Goal: Navigation & Orientation: Find specific page/section

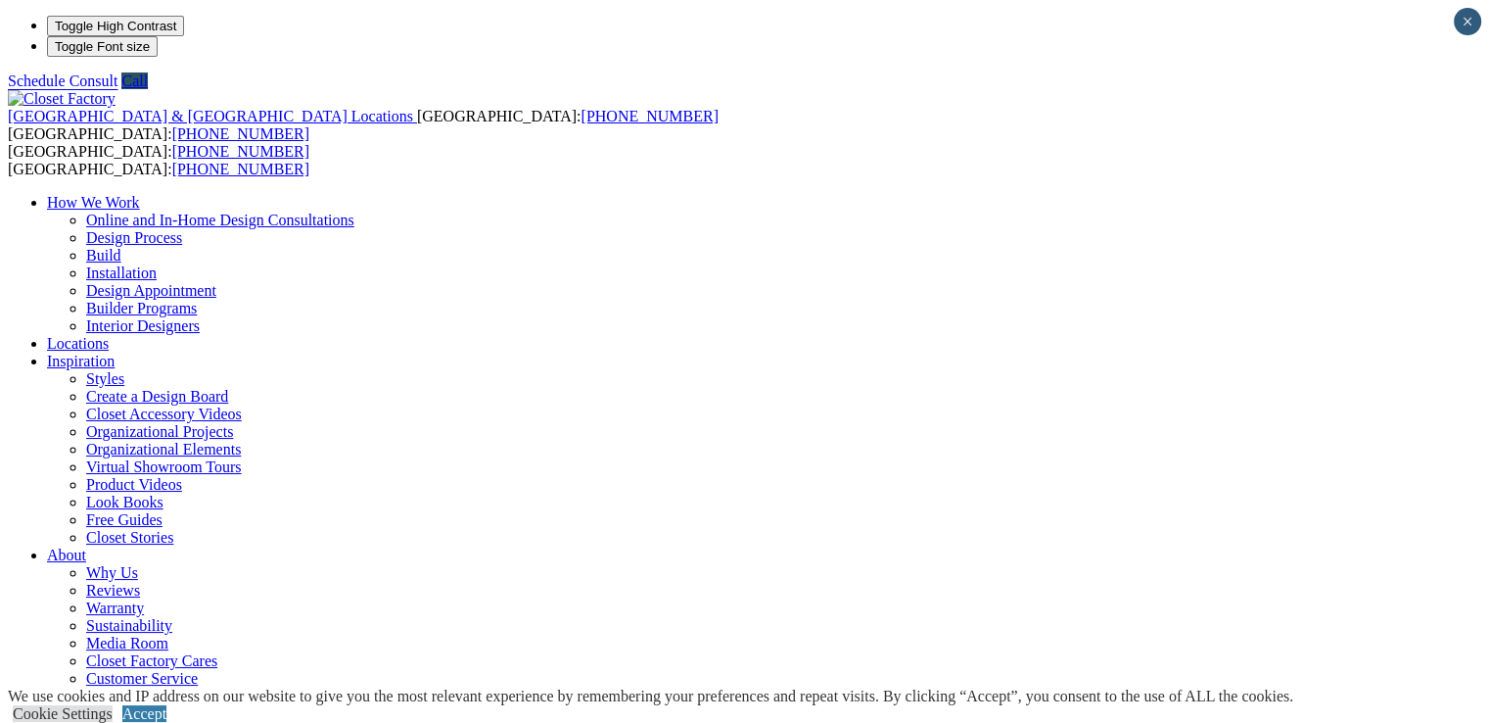
click at [354, 211] on link "Online and In-Home Design Consultations" at bounding box center [220, 219] width 268 height 17
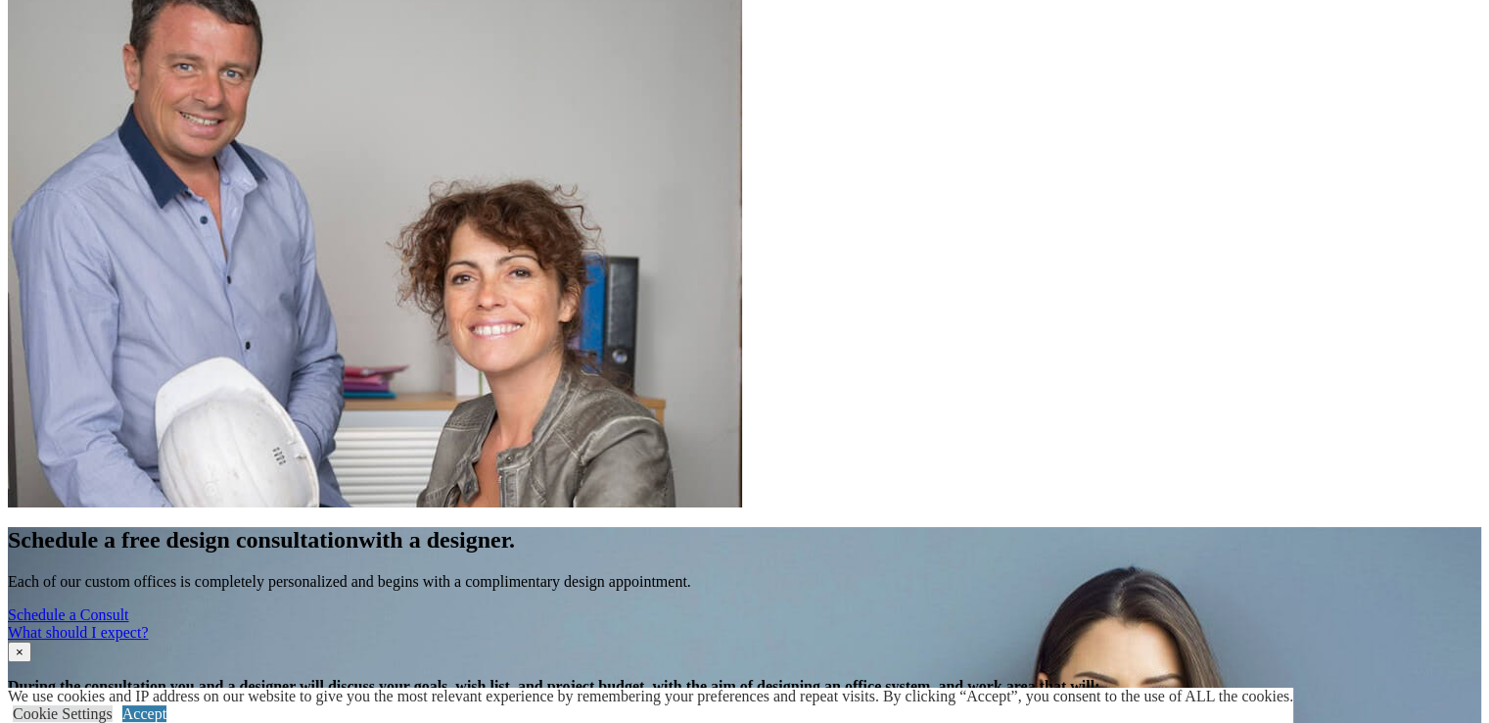
scroll to position [4503, 0]
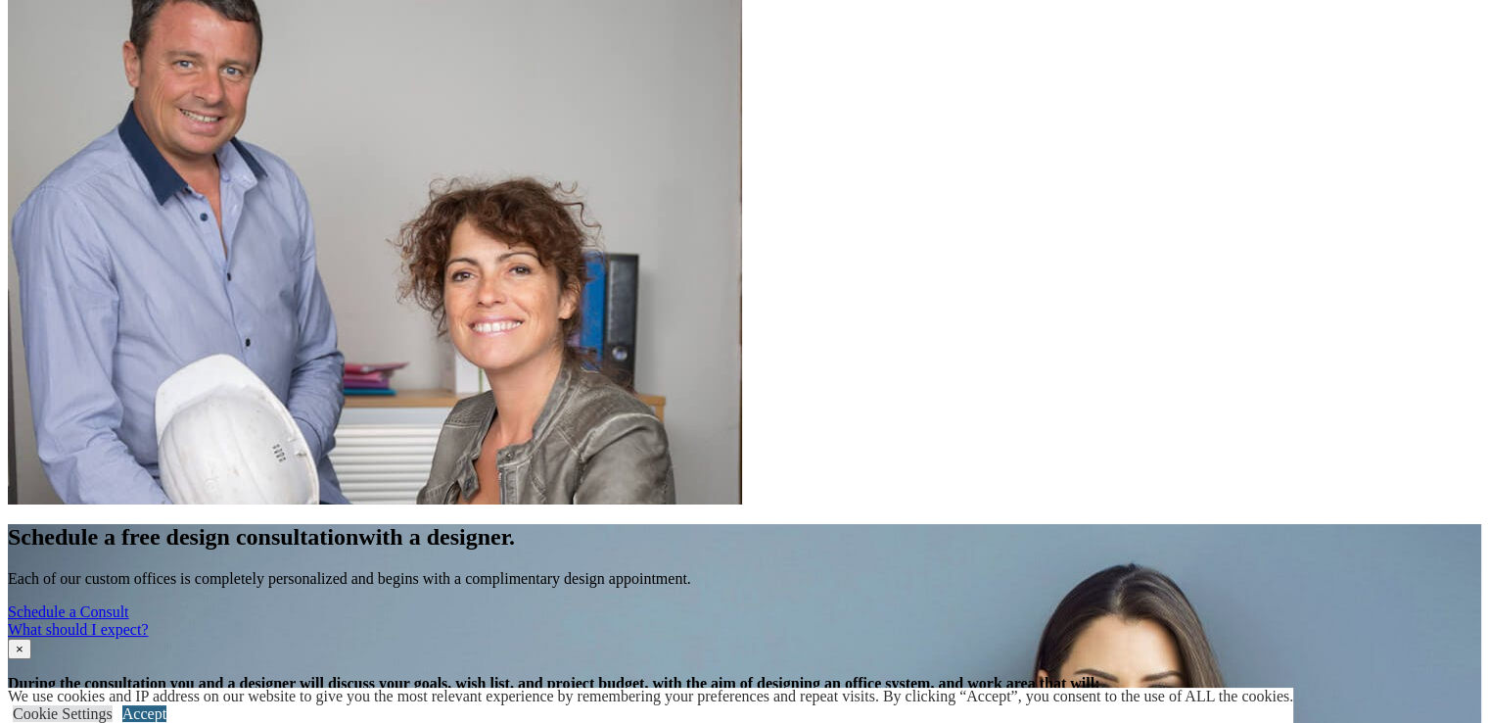
click at [166, 705] on link "Accept" at bounding box center [144, 713] width 44 height 17
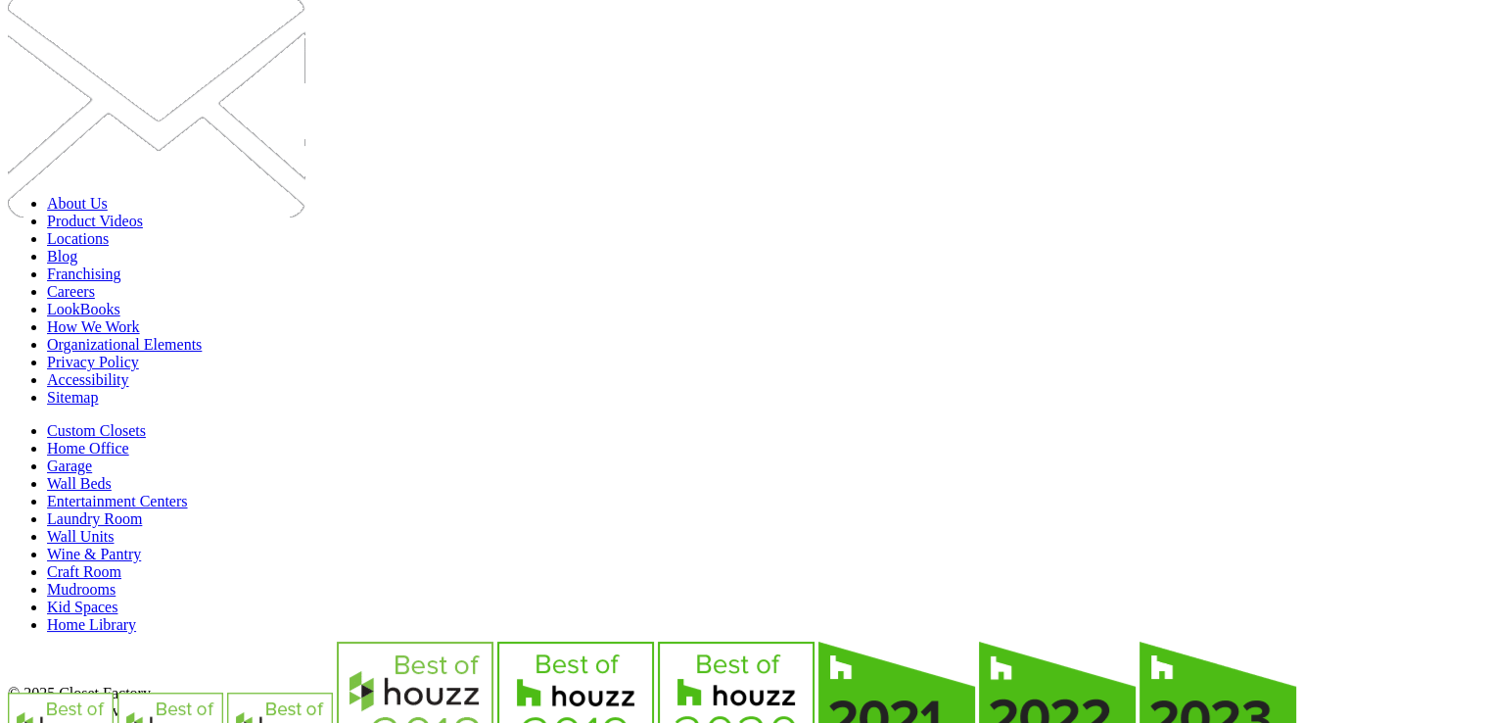
scroll to position [5686, 0]
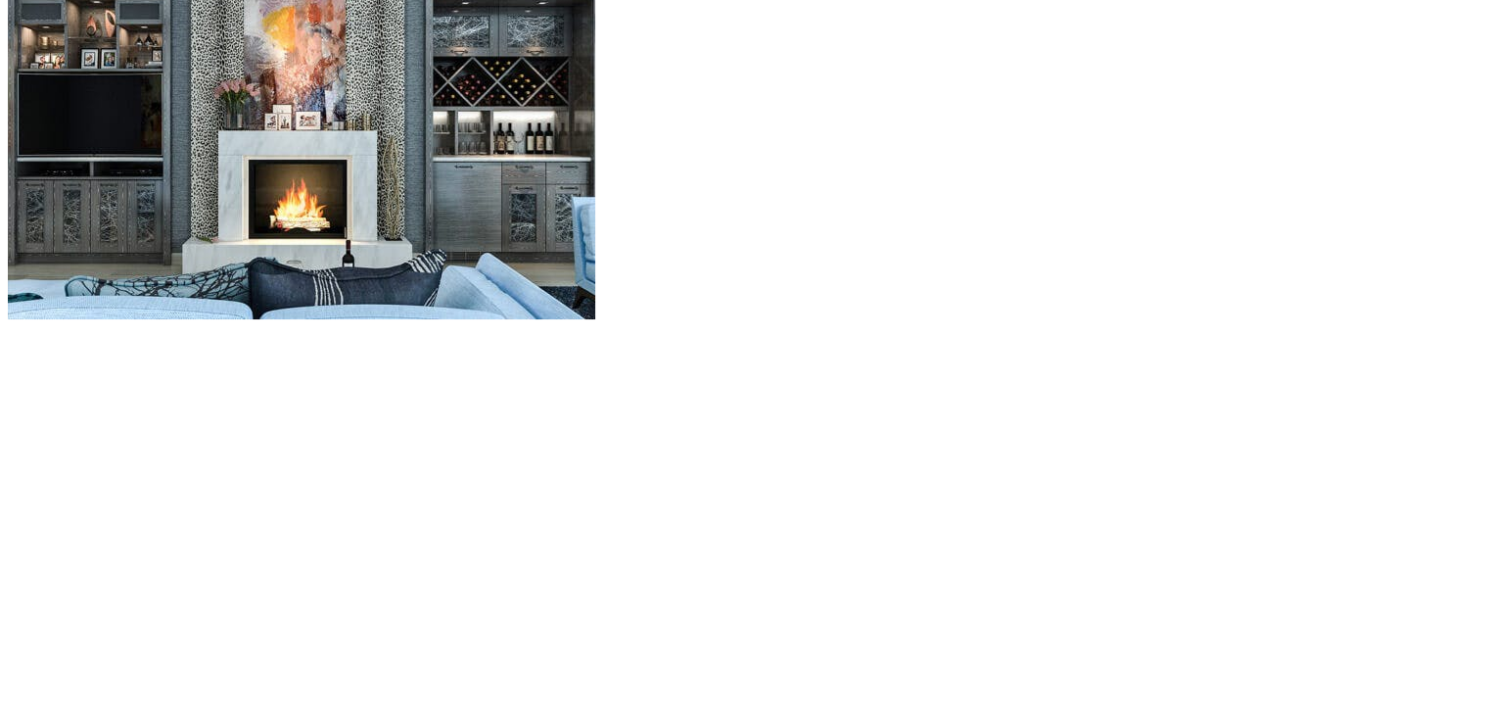
scroll to position [2154, 0]
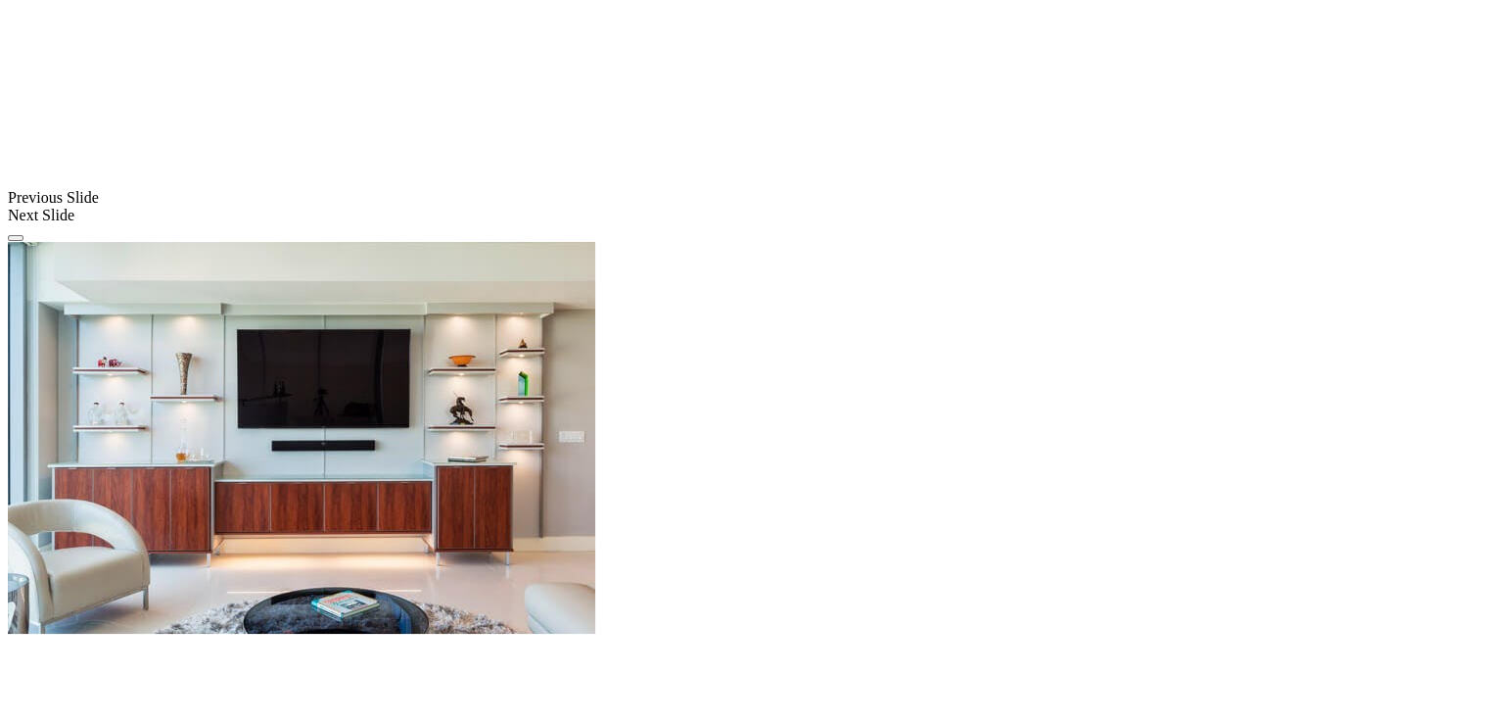
scroll to position [1664, 0]
